Goal: Find specific page/section: Find specific page/section

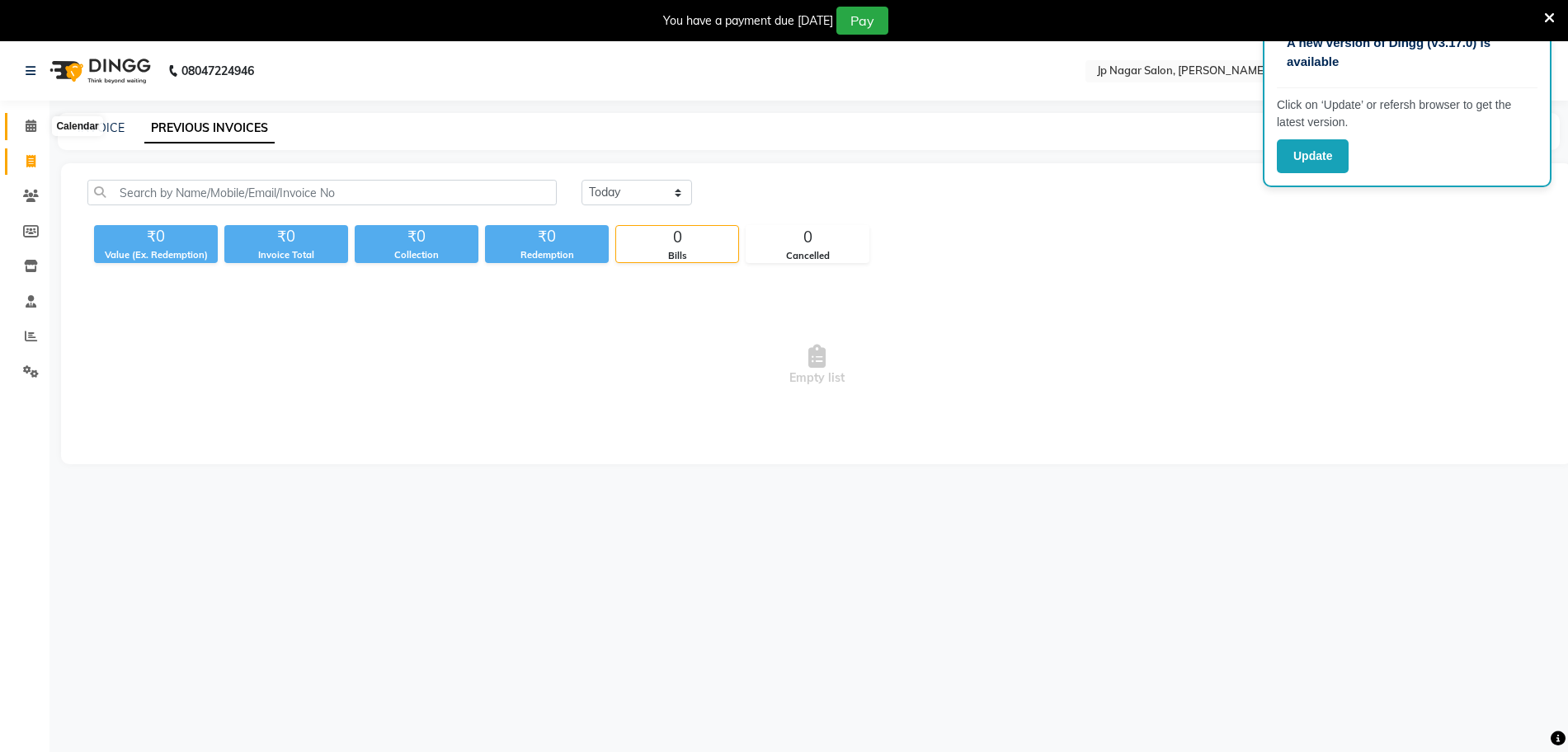
click at [33, 123] on icon at bounding box center [31, 125] width 11 height 12
